Goal: Find contact information: Find contact information

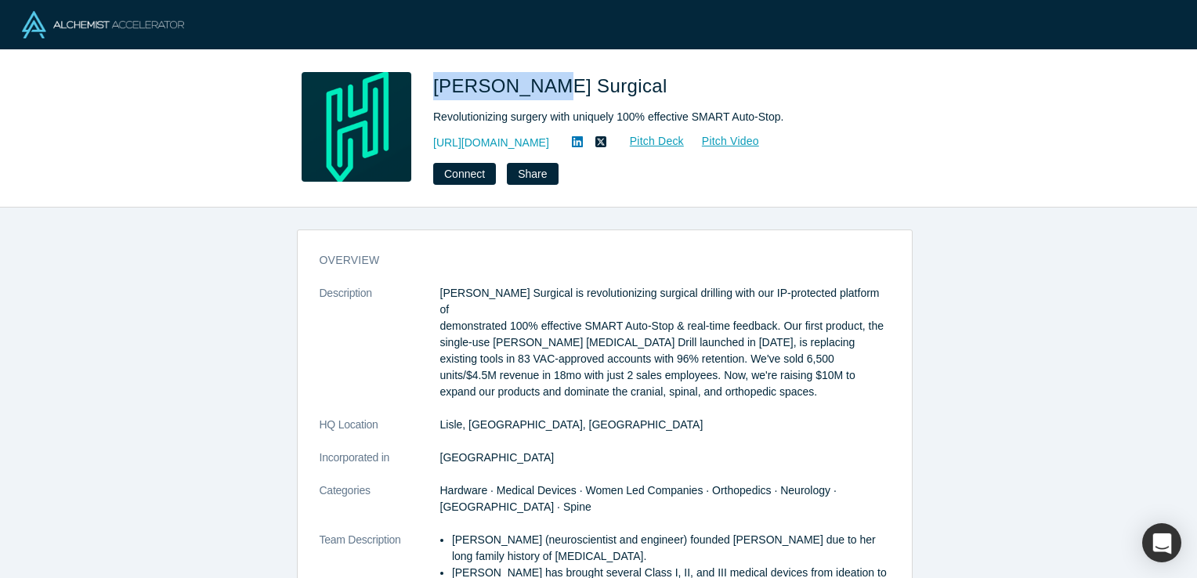
drag, startPoint x: 434, startPoint y: 86, endPoint x: 533, endPoint y: 92, distance: 98.9
click at [533, 92] on span "[PERSON_NAME] Surgical" at bounding box center [553, 85] width 240 height 21
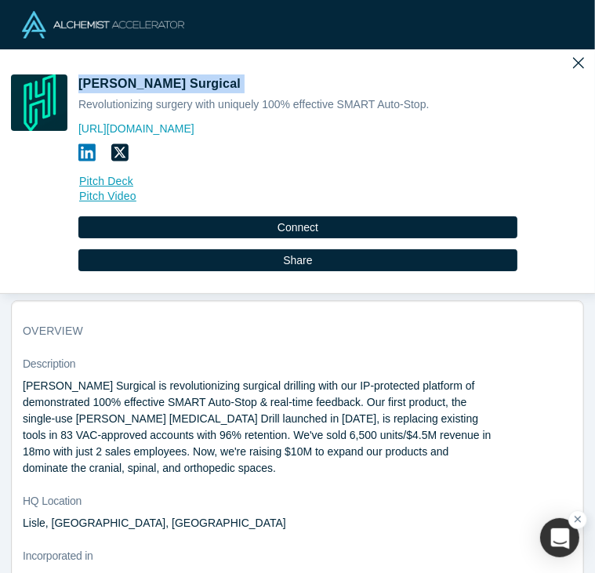
drag, startPoint x: 166, startPoint y: 89, endPoint x: 78, endPoint y: 90, distance: 87.7
click at [78, 90] on span "[PERSON_NAME] Surgical" at bounding box center [161, 83] width 166 height 13
copy span "[PERSON_NAME] Surgical"
click at [211, 73] on div "[PERSON_NAME] Surgical Revolutionizing surgery with uniquely 100% effective SMA…" at bounding box center [297, 171] width 595 height 244
drag, startPoint x: 164, startPoint y: 82, endPoint x: 81, endPoint y: 88, distance: 82.4
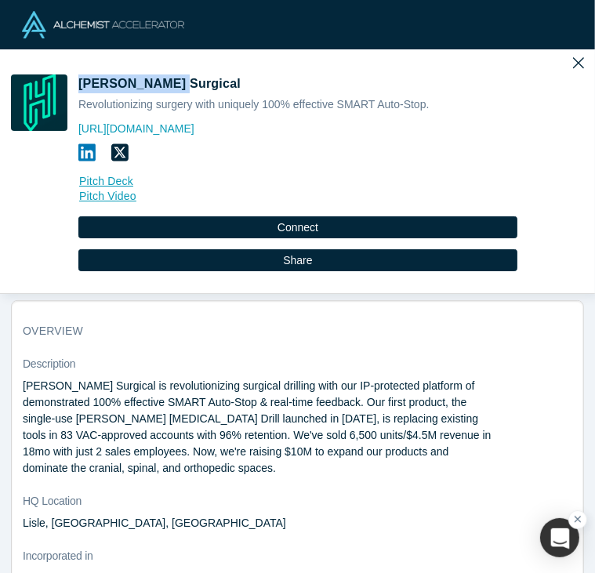
click at [81, 88] on span "[PERSON_NAME] Surgical" at bounding box center [161, 83] width 166 height 13
copy span "[PERSON_NAME] Surgical"
click at [169, 82] on h1 "[PERSON_NAME] Surgical" at bounding box center [297, 83] width 439 height 19
drag, startPoint x: 164, startPoint y: 86, endPoint x: 83, endPoint y: 85, distance: 80.7
click at [83, 85] on span "[PERSON_NAME] Surgical" at bounding box center [161, 83] width 166 height 13
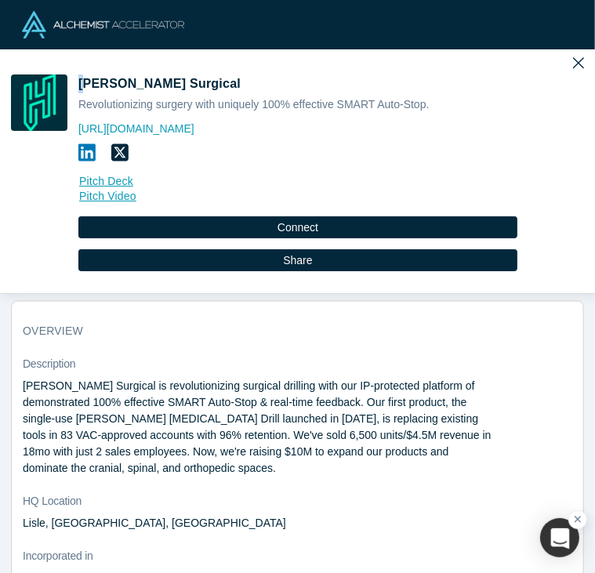
click at [83, 85] on span "[PERSON_NAME] Surgical" at bounding box center [161, 83] width 166 height 13
drag, startPoint x: 83, startPoint y: 85, endPoint x: 75, endPoint y: 86, distance: 8.0
click at [75, 86] on div "[PERSON_NAME] Surgical Revolutionizing surgery with uniquely 100% effective SMA…" at bounding box center [297, 183] width 573 height 219
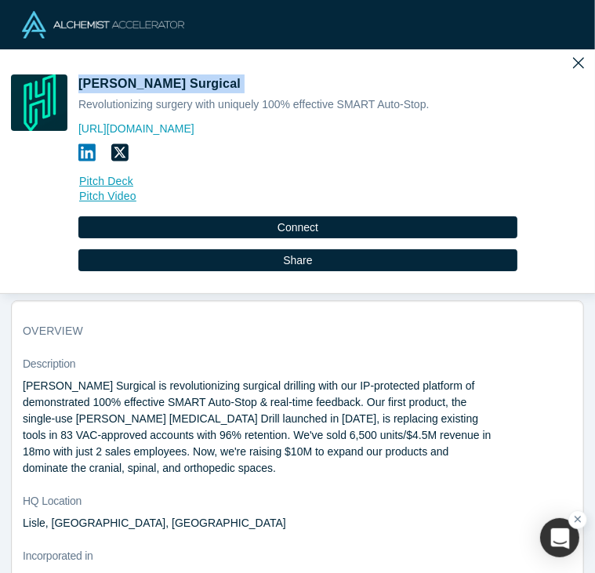
copy span "[PERSON_NAME] Surgical"
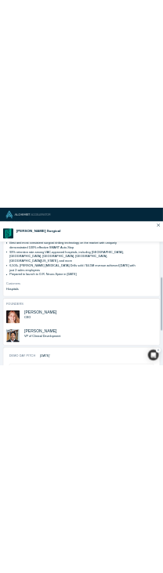
scroll to position [739, 0]
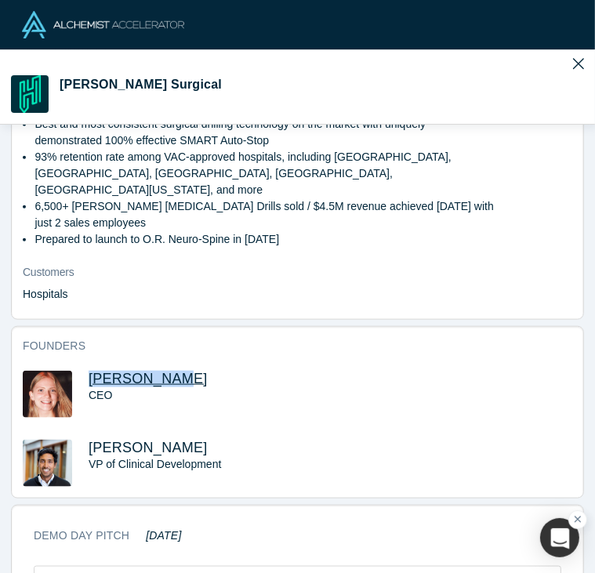
drag, startPoint x: 165, startPoint y: 342, endPoint x: 88, endPoint y: 345, distance: 77.6
click at [89, 371] on h3 "[PERSON_NAME]" at bounding box center [330, 379] width 483 height 16
copy span "[PERSON_NAME]"
drag, startPoint x: 156, startPoint y: 411, endPoint x: 86, endPoint y: 415, distance: 69.8
click at [86, 439] on div "[PERSON_NAME] VP of Clinical Development" at bounding box center [297, 462] width 549 height 47
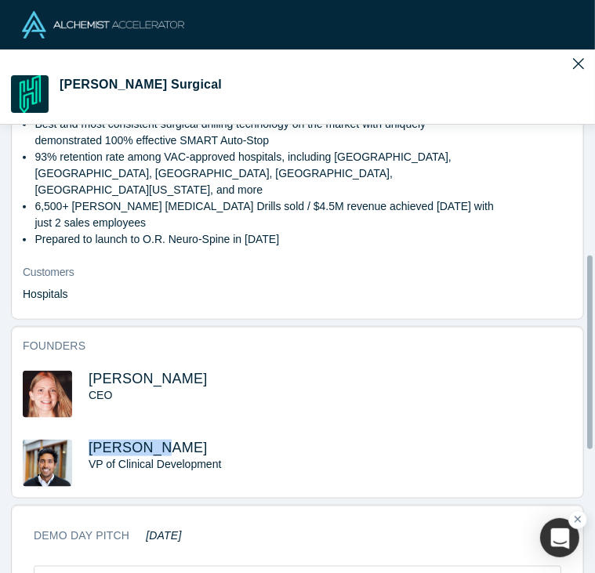
copy span "[PERSON_NAME]"
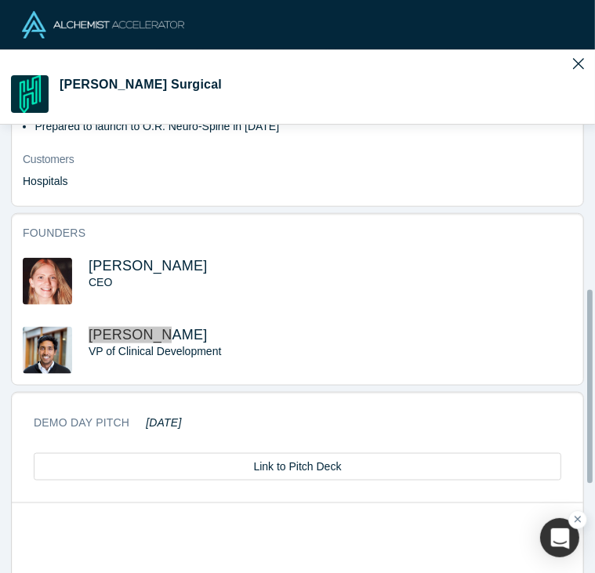
scroll to position [855, 0]
